Goal: Task Accomplishment & Management: Manage account settings

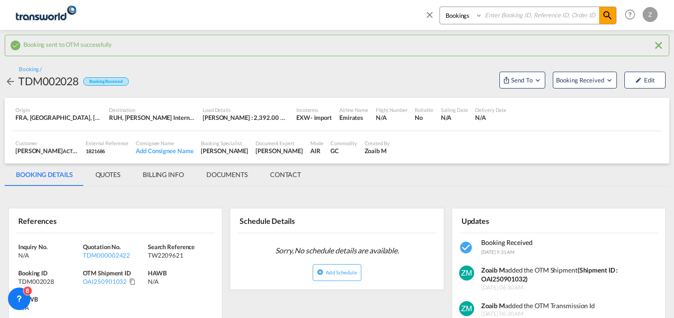
click at [464, 14] on select "Bookings Quotes Enquiries" at bounding box center [462, 15] width 44 height 17
select select "Quotes"
click at [440, 7] on select "Bookings Quotes Enquiries" at bounding box center [462, 15] width 44 height 17
click at [513, 17] on input at bounding box center [541, 15] width 117 height 16
paste input "TDM000002390"
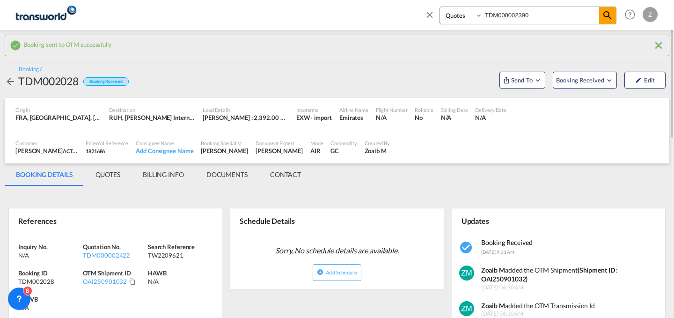
type input "TDM000002390"
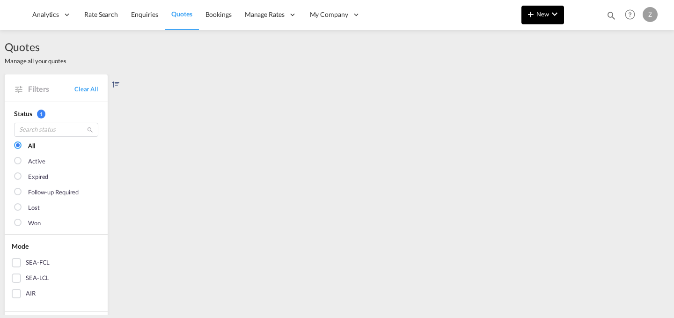
click at [543, 20] on button "New" at bounding box center [543, 15] width 43 height 19
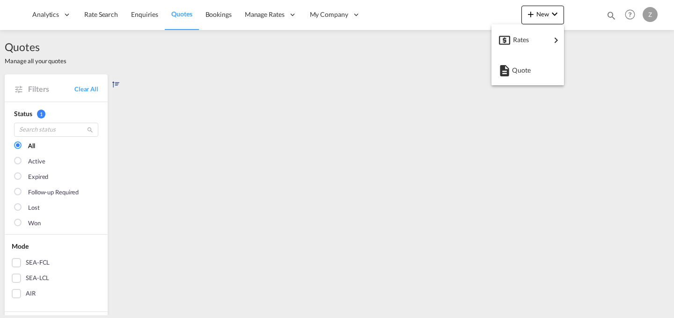
click at [612, 14] on md-backdrop at bounding box center [337, 159] width 674 height 318
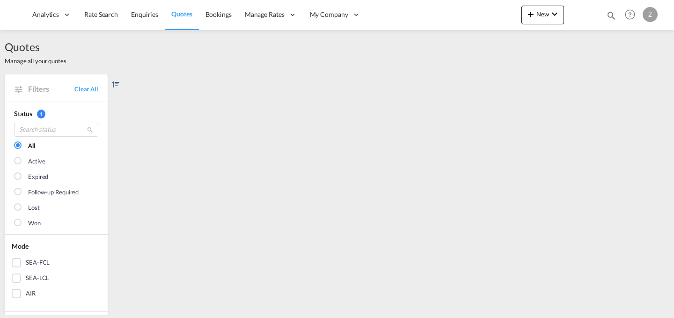
click at [612, 14] on md-icon "icon-magnify" at bounding box center [612, 15] width 10 height 10
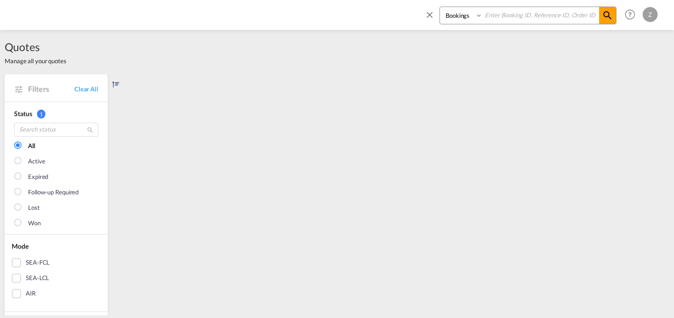
click at [519, 19] on input at bounding box center [541, 15] width 117 height 16
click at [468, 18] on select "Bookings Quotes Enquiries" at bounding box center [462, 15] width 44 height 17
click at [506, 15] on input at bounding box center [541, 15] width 117 height 16
paste input "TDM000002390"
type input "TDM000002390"
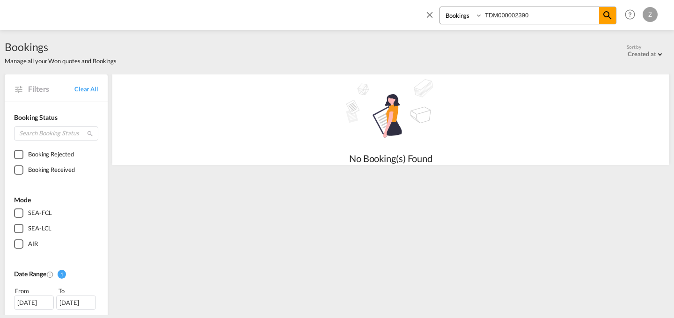
click at [471, 16] on select "Bookings Quotes Enquiries" at bounding box center [462, 15] width 44 height 17
select select "Quotes"
click at [440, 7] on select "Bookings Quotes Enquiries" at bounding box center [462, 15] width 44 height 17
click at [537, 13] on body "Analytics Dashboard Reports Rate Search Enquiries Quotes Bookings" at bounding box center [337, 159] width 674 height 318
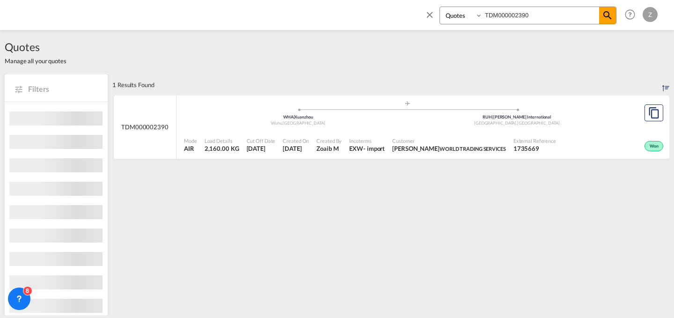
click at [614, 131] on div "Mode AIR Load Details 2,160.00 KG Cut Off Date [DATE] Created On [DATE] Created…" at bounding box center [423, 145] width 493 height 29
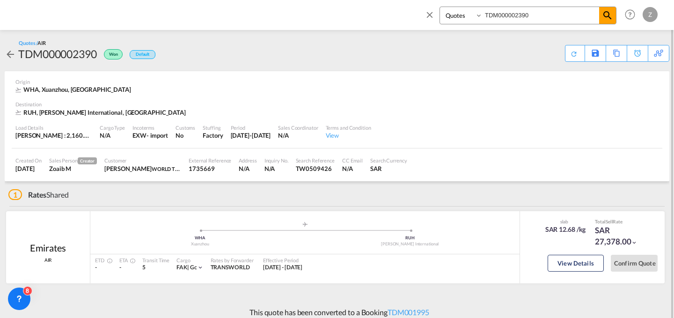
scroll to position [7, 0]
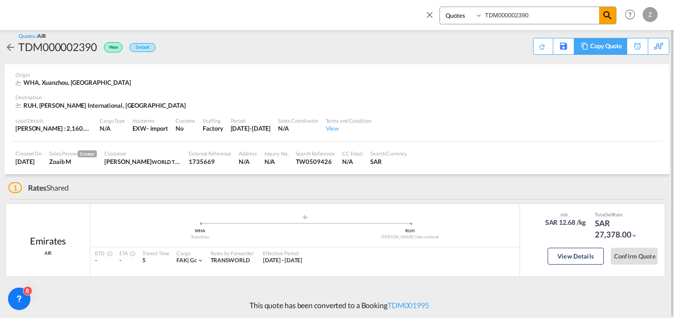
click at [619, 46] on div "Copy Quote" at bounding box center [607, 46] width 32 height 16
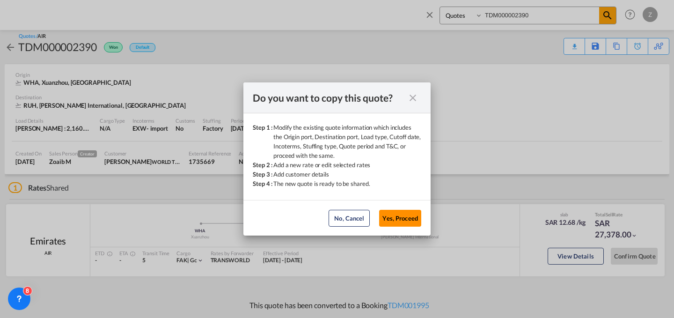
click at [415, 221] on button "Yes, Proceed" at bounding box center [400, 218] width 42 height 17
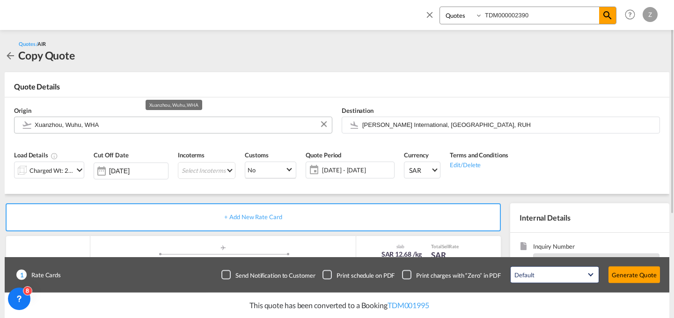
click at [185, 124] on input "Xuanzhou, Wuhu, WHA" at bounding box center [181, 125] width 293 height 16
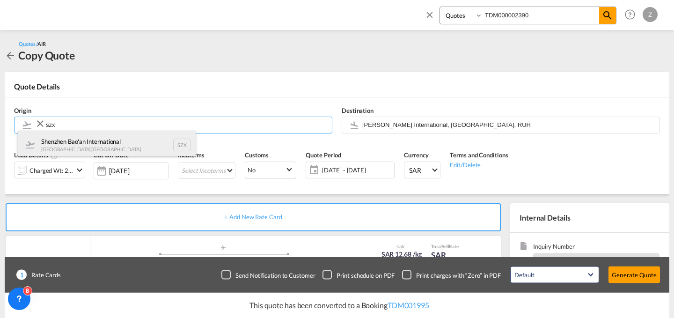
click at [107, 139] on div "Shenzhen Bao'an International [GEOGRAPHIC_DATA] , [GEOGRAPHIC_DATA] SZX" at bounding box center [107, 145] width 178 height 28
type input "Shenzhen Bao'an International, [GEOGRAPHIC_DATA], SZX"
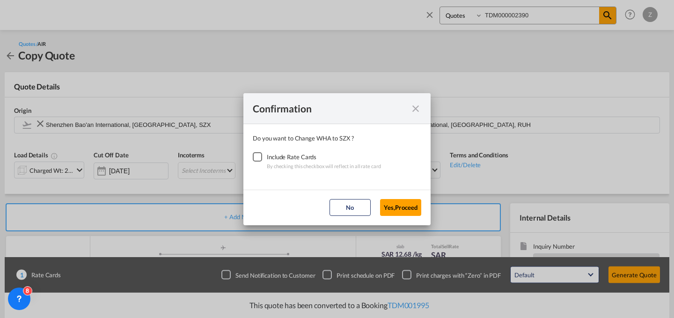
click at [293, 158] on div "Include Rate Cards" at bounding box center [324, 156] width 114 height 9
click at [259, 158] on div "Checkbox No Ink" at bounding box center [257, 156] width 9 height 9
click at [400, 206] on button "Yes,Proceed" at bounding box center [400, 207] width 41 height 17
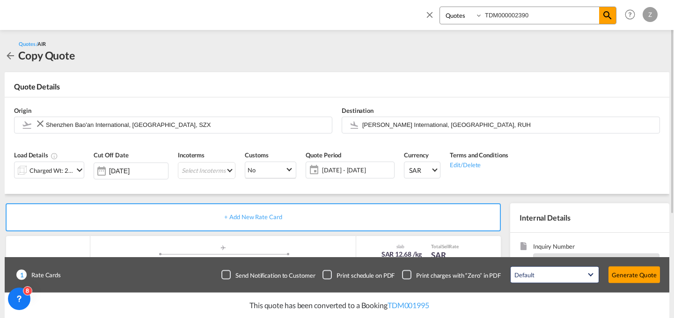
click at [209, 156] on div "Incoterms Select Incoterms FCA - import Free Carrier FCA - export Free Carrier …" at bounding box center [206, 168] width 67 height 44
click at [208, 162] on md-select "Select Incoterms FCA - import Free Carrier FCA - export Free Carrier DAP - impo…" at bounding box center [207, 170] width 58 height 17
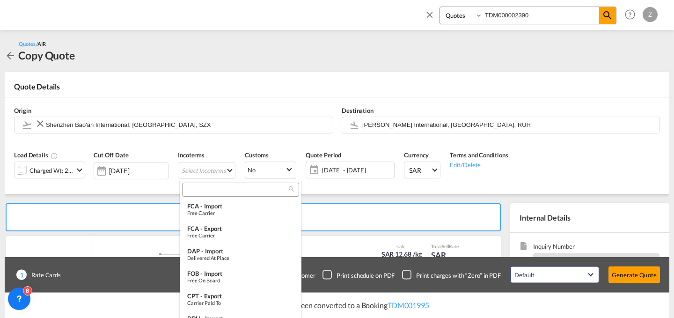
click at [224, 192] on input "search" at bounding box center [237, 189] width 104 height 8
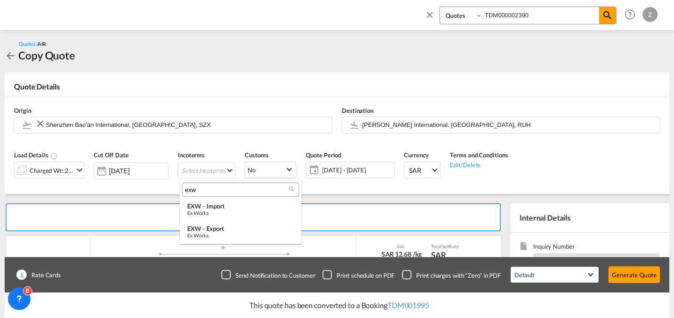
type input "exw"
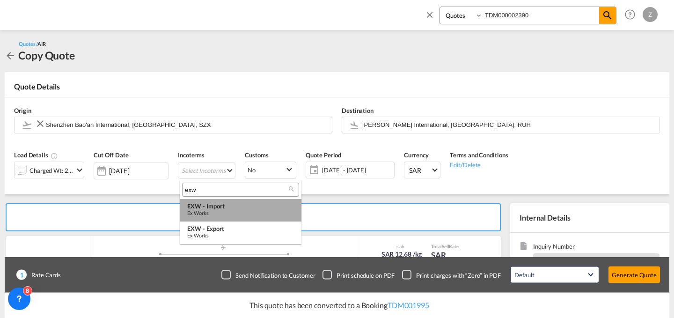
click at [221, 209] on div "EXW - import" at bounding box center [240, 205] width 107 height 7
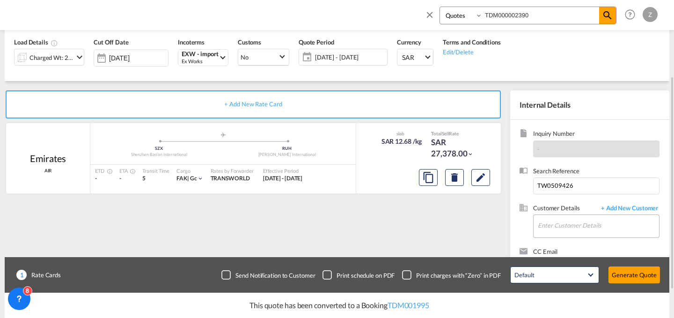
scroll to position [154, 0]
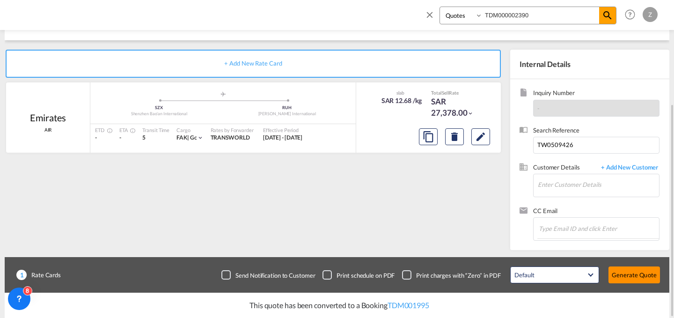
click at [640, 267] on button "Generate Quote" at bounding box center [635, 275] width 52 height 17
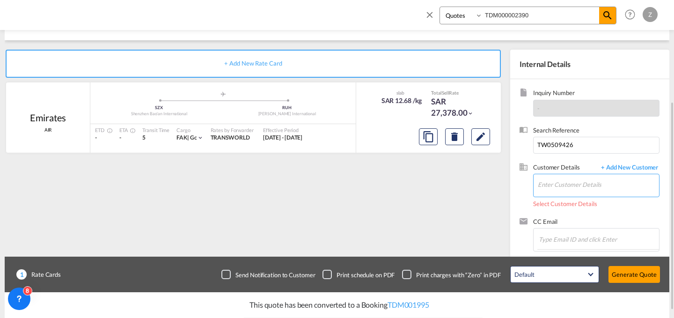
click at [605, 184] on input "Enter Customer Details" at bounding box center [598, 184] width 121 height 21
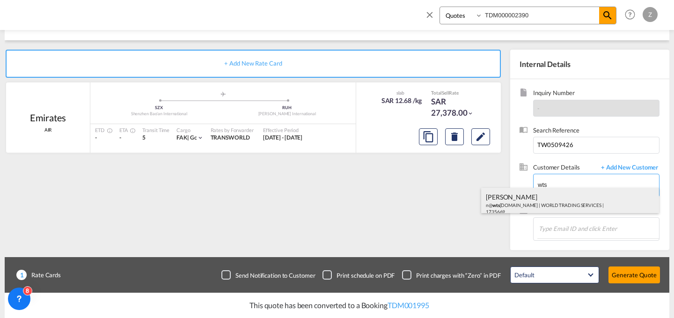
click at [553, 197] on div "[PERSON_NAME] n@ wts [DOMAIN_NAME] | WORLD TRADING SERVICES | 1735669" at bounding box center [570, 204] width 178 height 32
type input "WORLD TRADING SERVICES, [PERSON_NAME], n@[DOMAIN_NAME]"
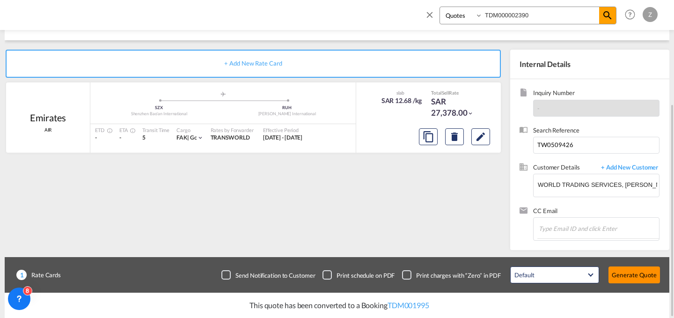
click at [631, 267] on button "Generate Quote" at bounding box center [635, 275] width 52 height 17
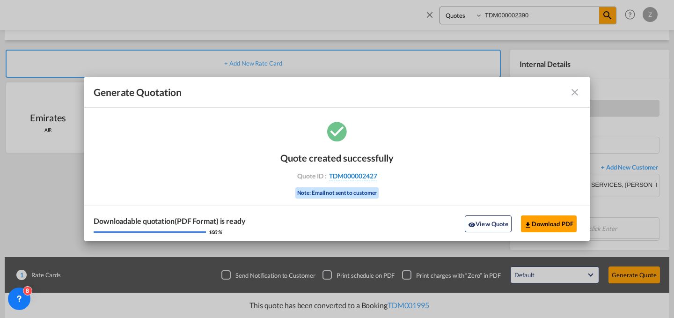
click at [366, 177] on span "TDM000002427" at bounding box center [353, 176] width 48 height 8
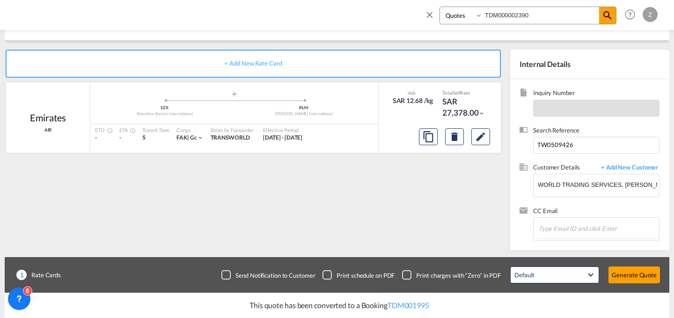
click at [366, 177] on div "Quote created successfully Quote ID : TDM000002427 Note: Email not sent to cust…" at bounding box center [337, 166] width 57 height 31
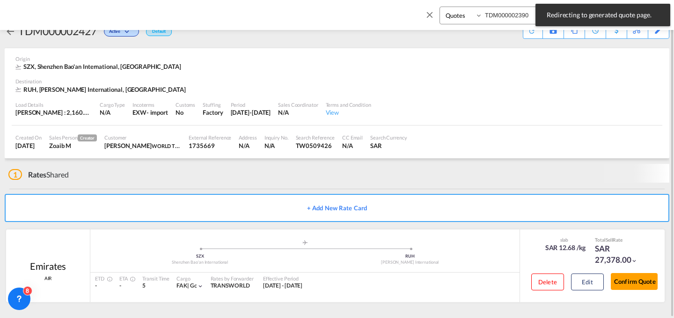
scroll to position [18, 0]
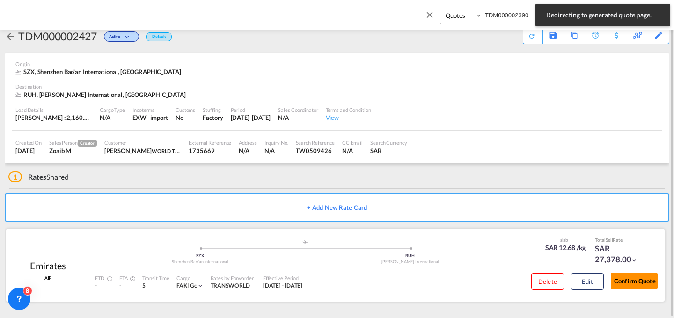
click at [633, 279] on button "Confirm Quote" at bounding box center [634, 281] width 47 height 17
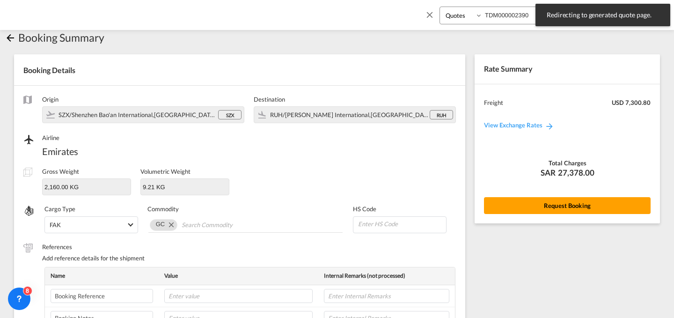
scroll to position [312, 0]
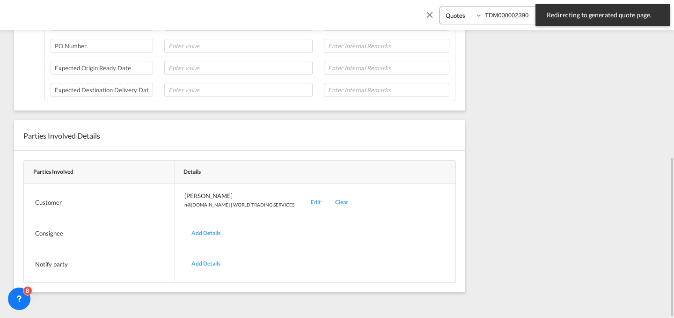
click at [304, 201] on div "Edit" at bounding box center [316, 203] width 24 height 22
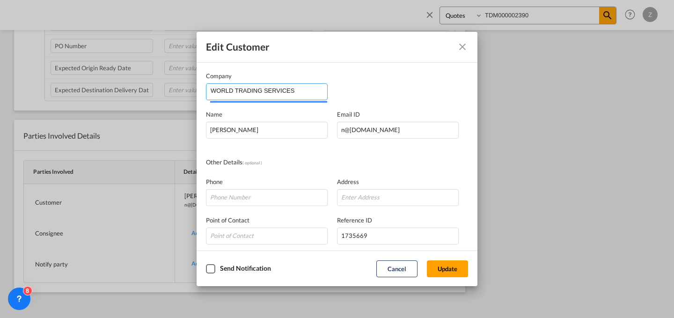
drag, startPoint x: 311, startPoint y: 94, endPoint x: 71, endPoint y: 130, distance: 243.5
click at [71, 130] on div "Edit Customer Company WORLD TRADING SERVICES Name [PERSON_NAME] Email ID [EMAIL…" at bounding box center [337, 159] width 674 height 318
type input "W"
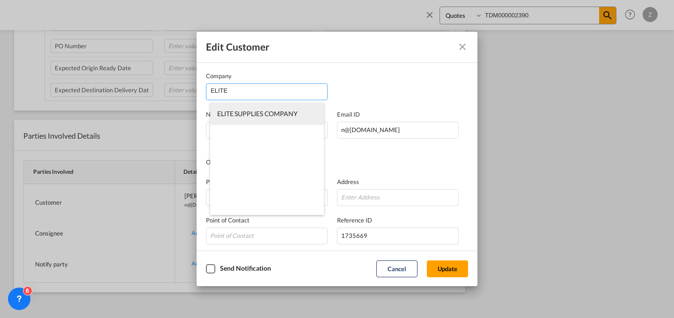
click at [273, 116] on span "ELITE SUPPLIES COMPANY" at bounding box center [257, 114] width 81 height 8
type input "ELITE SUPPLIES COMPANY"
type input "[PERSON_NAME][EMAIL_ADDRESS][DOMAIN_NAME]"
type input "564309998"
type input "1822915"
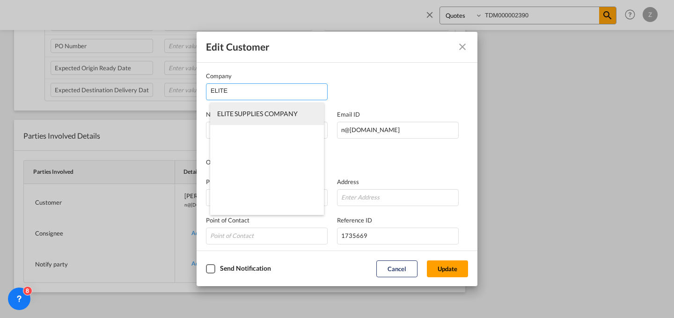
type input "12223"
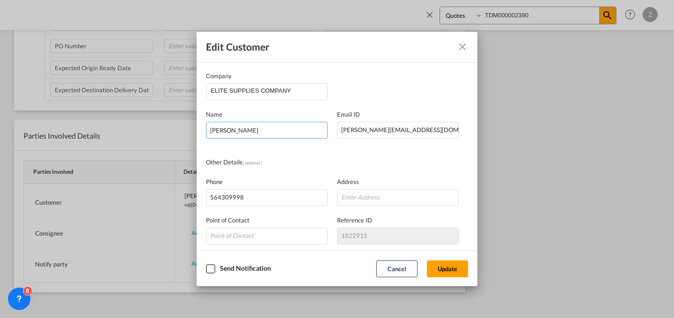
drag, startPoint x: 286, startPoint y: 131, endPoint x: 115, endPoint y: 162, distance: 173.8
click at [127, 162] on div "Edit Customer Company ELITE SUPPLIES COMPANY Name [PERSON_NAME] Email ID [EMAIL…" at bounding box center [337, 159] width 674 height 318
type input "[PERSON_NAME]"
click at [458, 268] on button "Update" at bounding box center [447, 268] width 41 height 17
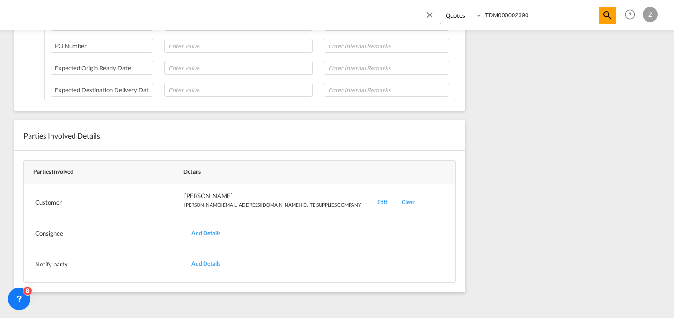
scroll to position [0, 0]
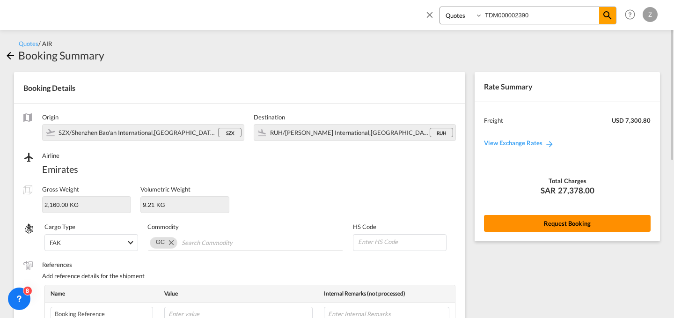
click at [518, 226] on button "Request Booking" at bounding box center [567, 223] width 167 height 17
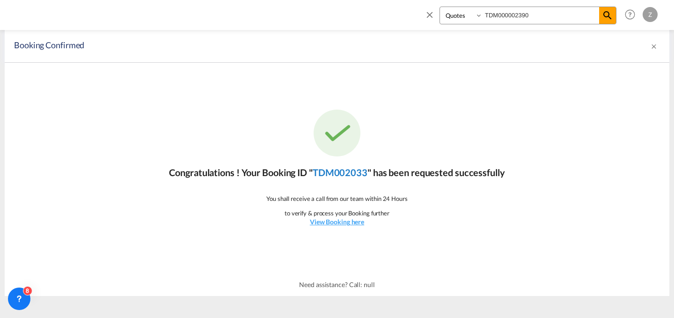
click at [351, 174] on link "TDM002033" at bounding box center [340, 172] width 55 height 11
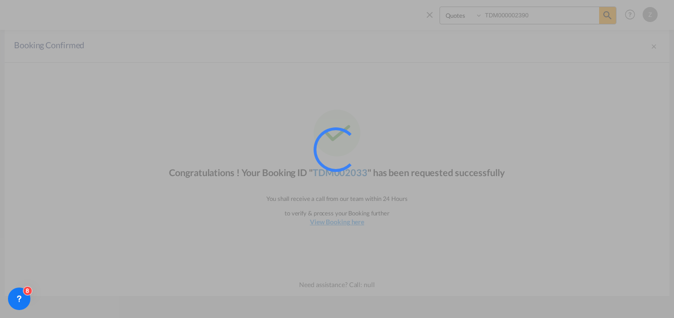
click at [351, 174] on div at bounding box center [349, 162] width 70 height 70
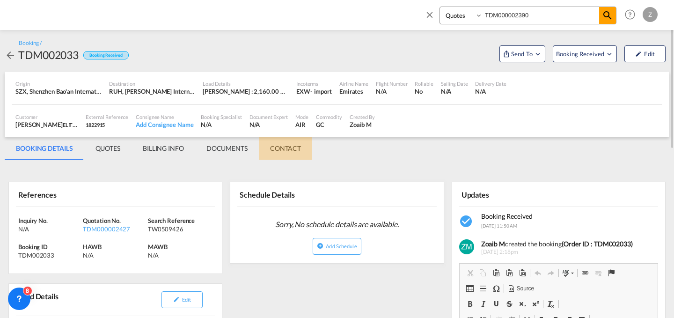
click at [285, 146] on md-tab-item "CONTACT" at bounding box center [285, 148] width 53 height 22
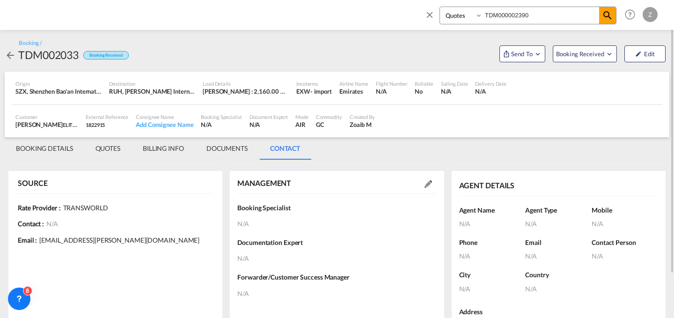
click at [431, 188] on div "MANAGEMENT" at bounding box center [336, 183] width 199 height 10
click at [432, 184] on md-icon at bounding box center [428, 183] width 7 height 7
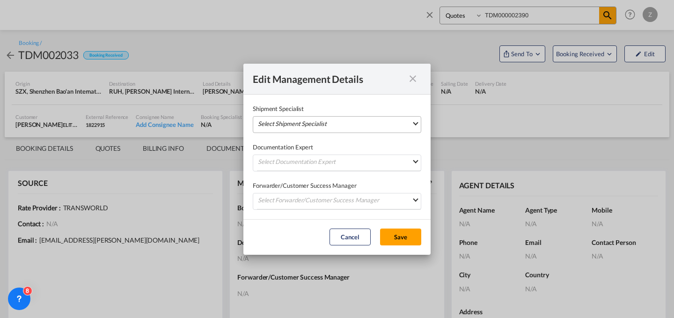
click at [386, 124] on md-select "Select Shipment Specialist [PERSON_NAME] W [PERSON_NAME][EMAIL_ADDRESS][PERSON_…" at bounding box center [337, 124] width 169 height 17
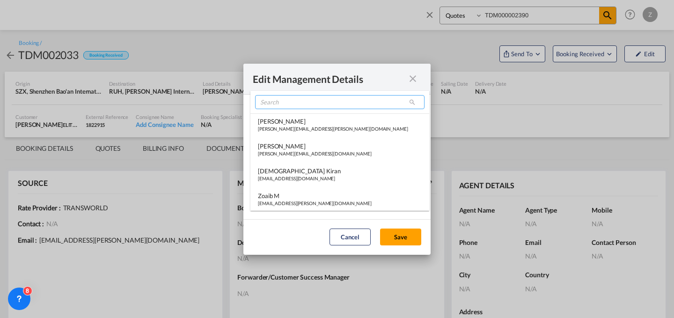
click at [343, 102] on input "search" at bounding box center [340, 102] width 170 height 14
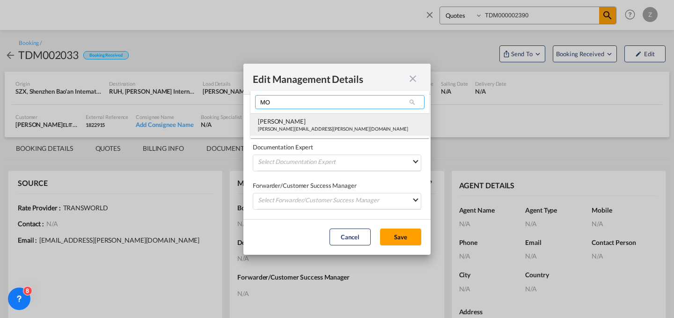
type input "MO"
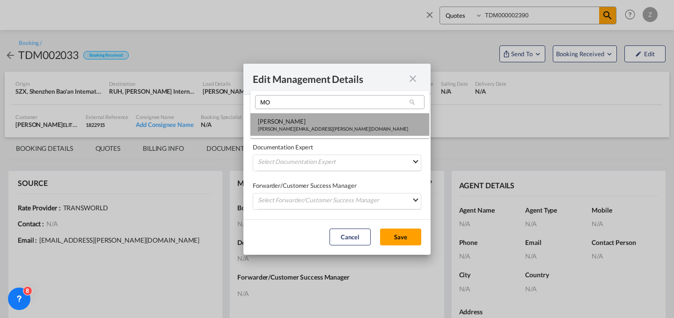
click at [290, 126] on div "[PERSON_NAME][EMAIL_ADDRESS][PERSON_NAME][DOMAIN_NAME]" at bounding box center [333, 129] width 150 height 7
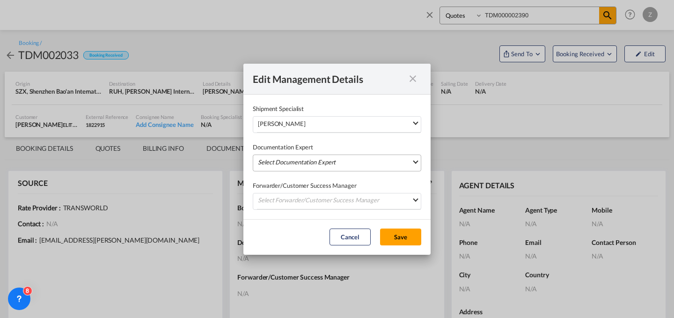
click at [283, 159] on md-select "Select Documentation Expert [PERSON_NAME] W [PERSON_NAME][EMAIL_ADDRESS][PERSON…" at bounding box center [337, 163] width 169 height 17
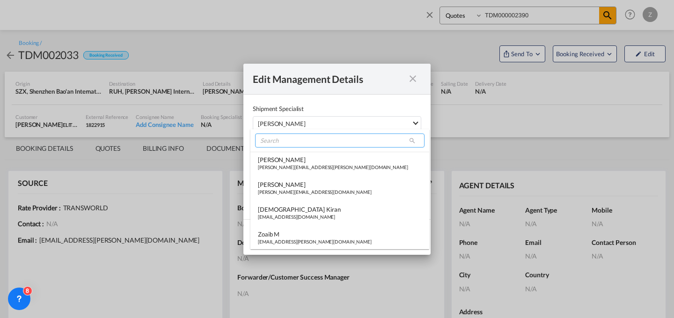
click at [324, 139] on input "search" at bounding box center [340, 140] width 170 height 14
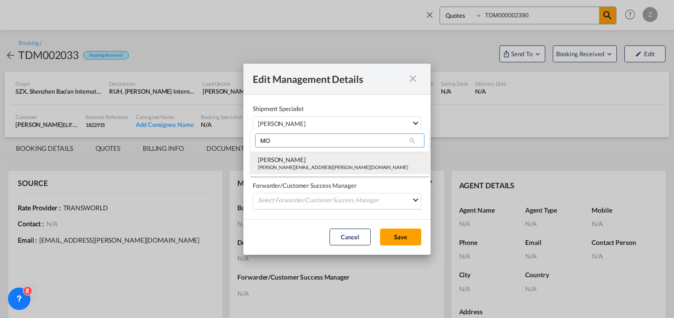
type input "MO"
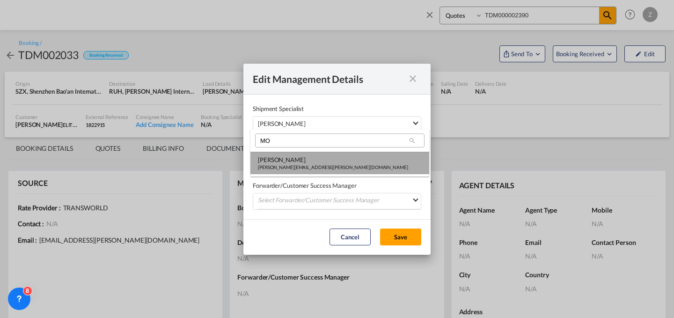
click at [306, 155] on div "[PERSON_NAME]" at bounding box center [333, 159] width 150 height 8
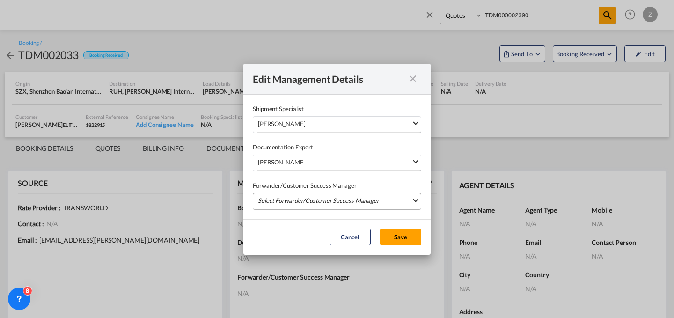
click at [290, 196] on md-select "Select Forwarder/Customer Success Manager [PERSON_NAME] [PERSON_NAME][EMAIL_ADD…" at bounding box center [337, 201] width 169 height 17
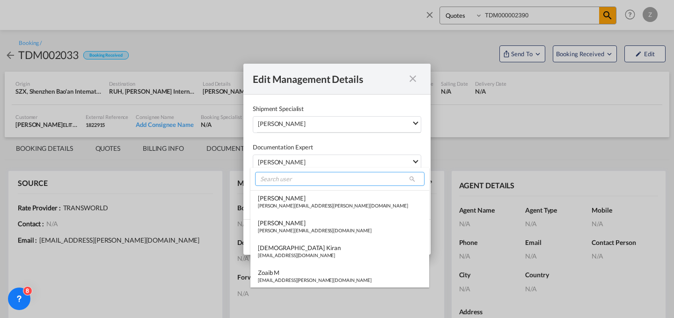
click at [299, 181] on input "search" at bounding box center [340, 179] width 170 height 14
type input "M"
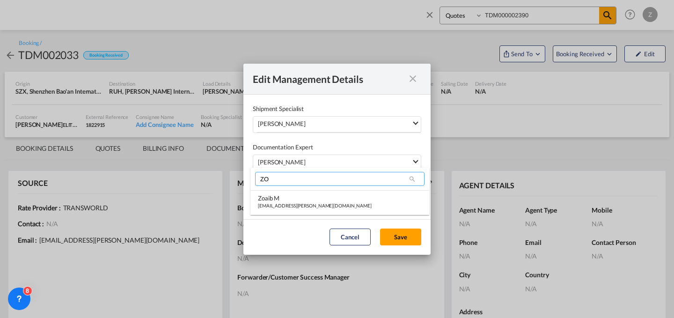
type input "Z"
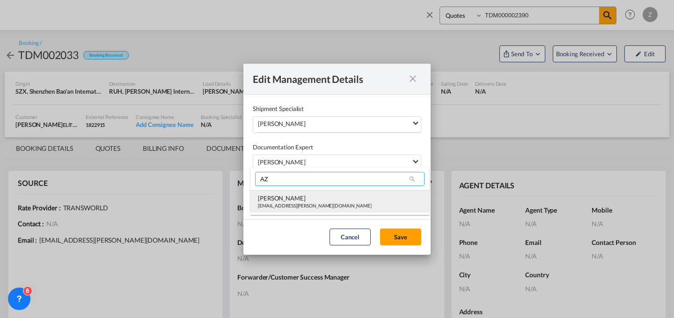
type input "AZ"
click at [284, 205] on div "[EMAIL_ADDRESS][PERSON_NAME][DOMAIN_NAME]" at bounding box center [315, 205] width 114 height 7
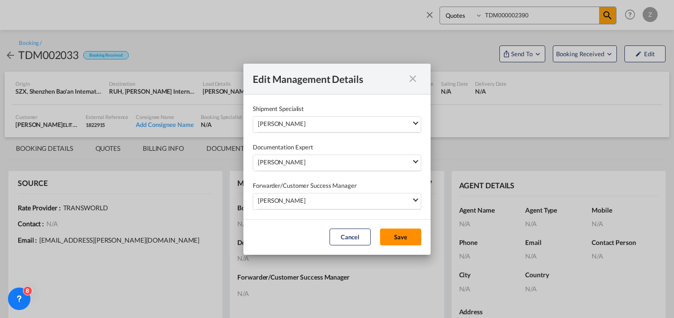
click at [411, 235] on button "Save" at bounding box center [400, 237] width 41 height 17
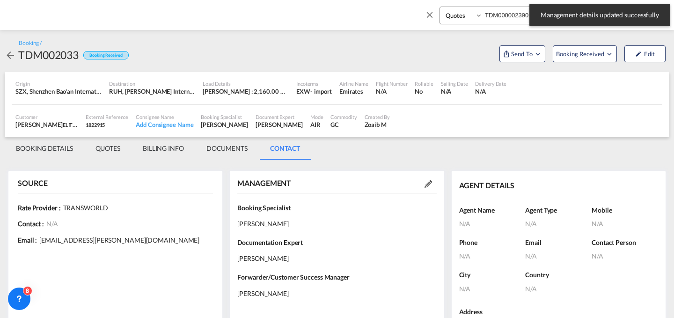
click at [50, 148] on div "Edit Management Details Shipment Specialist [PERSON_NAME] Shahil [EMAIL_ADDRESS…" at bounding box center [337, 159] width 674 height 318
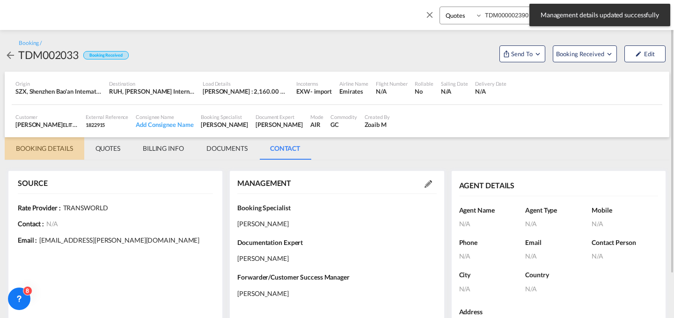
drag, startPoint x: 50, startPoint y: 148, endPoint x: 26, endPoint y: 145, distance: 24.1
click at [26, 145] on md-tab-item "BOOKING DETAILS" at bounding box center [45, 148] width 80 height 22
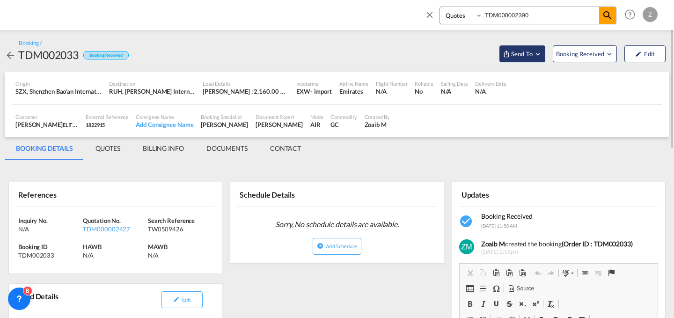
click at [524, 56] on span "Send To" at bounding box center [522, 53] width 23 height 9
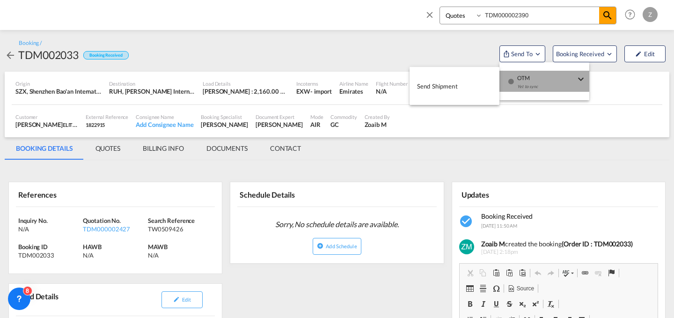
click at [526, 86] on div "Yet to sync" at bounding box center [547, 89] width 58 height 20
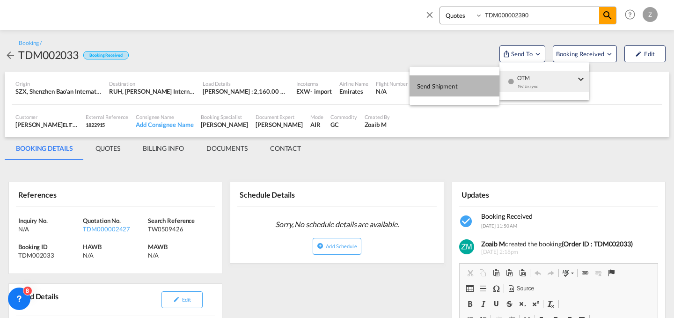
click at [468, 90] on button "Send Shipment" at bounding box center [455, 85] width 90 height 21
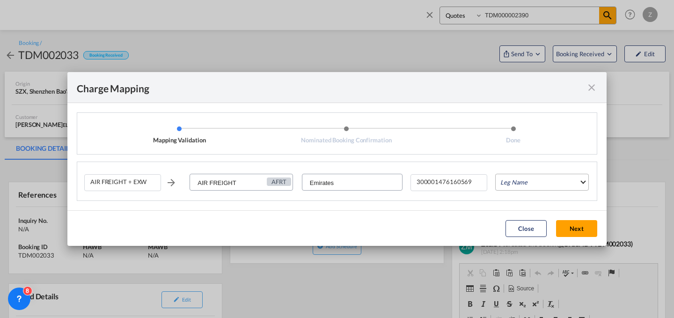
click at [532, 182] on md-select "Leg Name HANDLING ORIGIN HANDLING DESTINATION OTHERS TL PICK UP CUSTOMS ORIGIN …" at bounding box center [543, 182] width 94 height 17
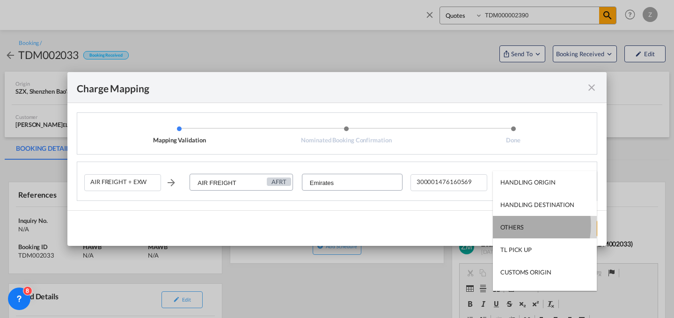
click at [514, 225] on div "OTHERS" at bounding box center [512, 227] width 23 height 8
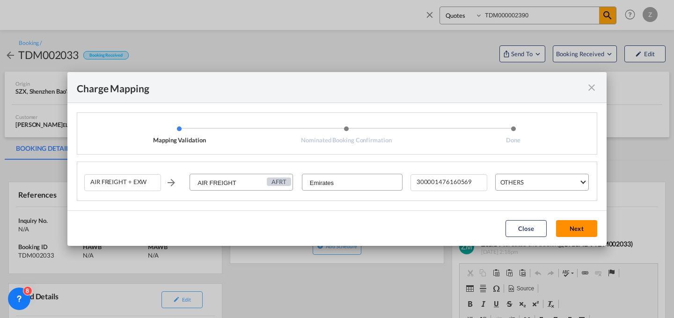
click at [579, 223] on button "Next" at bounding box center [576, 228] width 41 height 17
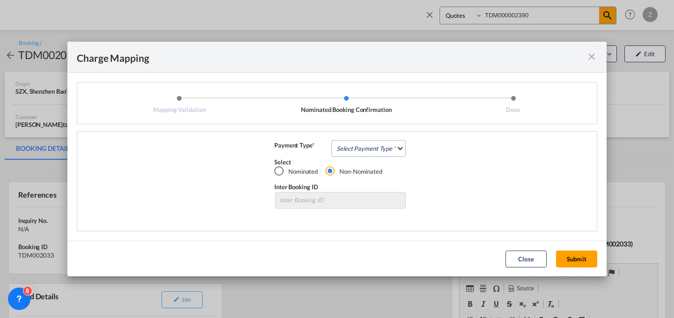
click at [375, 142] on md-select "Select Payment Type COLLECT PREPAID" at bounding box center [369, 148] width 74 height 17
click at [370, 158] on md-option "COLLECT" at bounding box center [371, 148] width 83 height 22
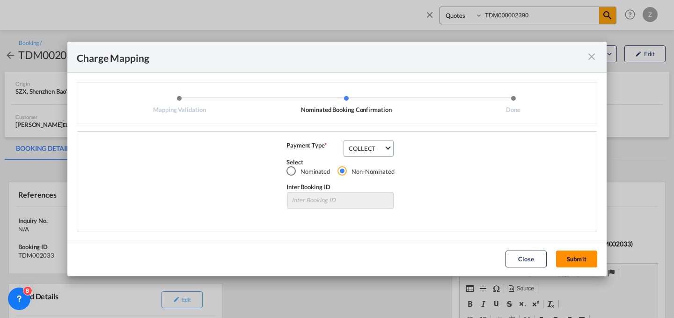
click at [572, 258] on button "Submit" at bounding box center [576, 259] width 41 height 17
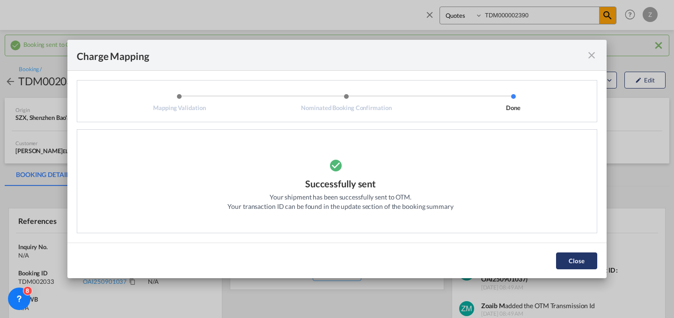
click at [573, 256] on button "Close" at bounding box center [576, 260] width 41 height 17
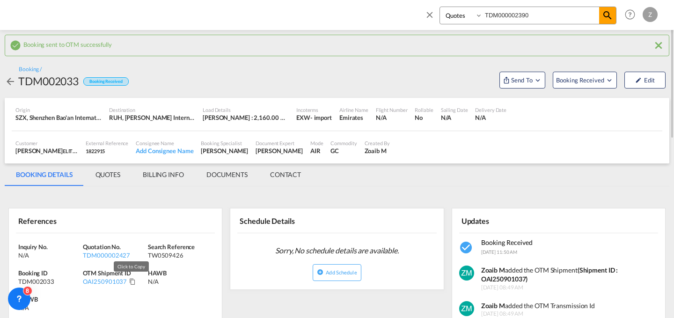
click at [129, 280] on md-icon "Click to Copy" at bounding box center [132, 281] width 7 height 7
